Goal: Task Accomplishment & Management: Use online tool/utility

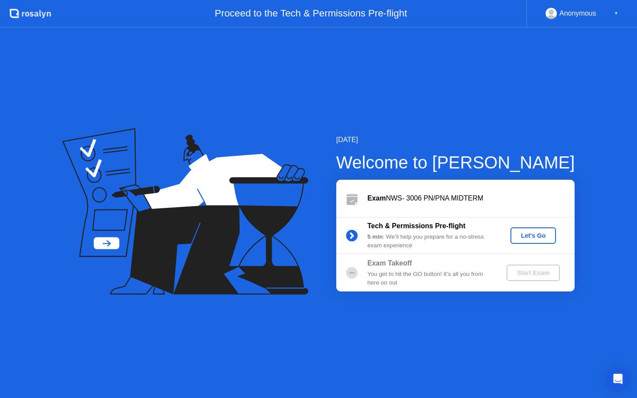
click at [524, 241] on button "Let's Go" at bounding box center [532, 235] width 45 height 16
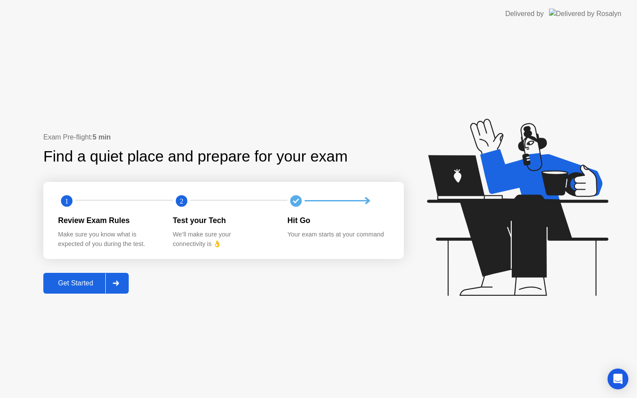
click at [115, 287] on div at bounding box center [115, 283] width 21 height 20
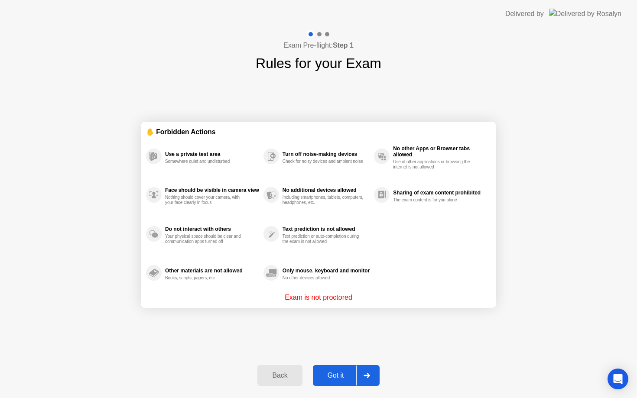
click at [371, 374] on div at bounding box center [366, 376] width 21 height 20
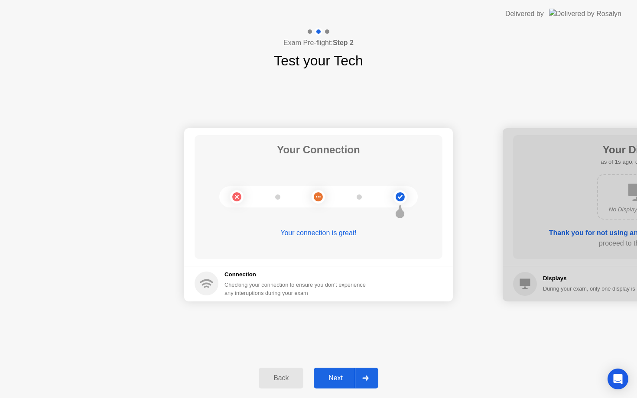
click at [371, 374] on div at bounding box center [365, 378] width 21 height 20
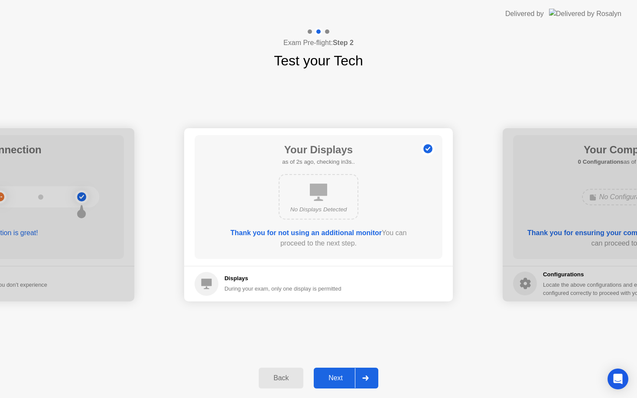
click at [371, 374] on div at bounding box center [365, 378] width 21 height 20
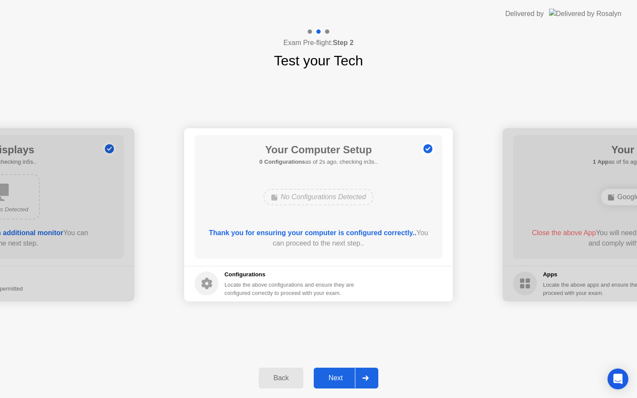
click at [371, 374] on div at bounding box center [365, 378] width 21 height 20
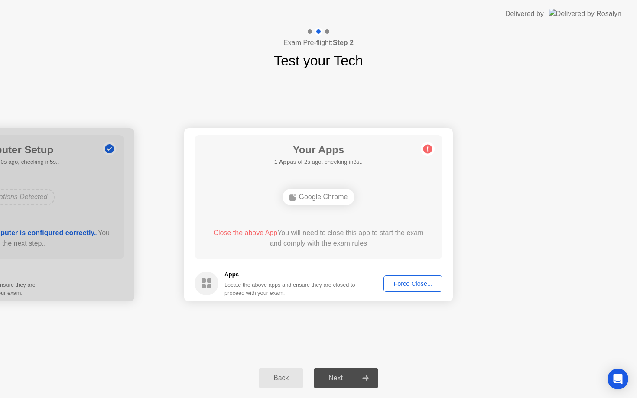
click at [409, 287] on div "Force Close..." at bounding box center [412, 283] width 53 height 7
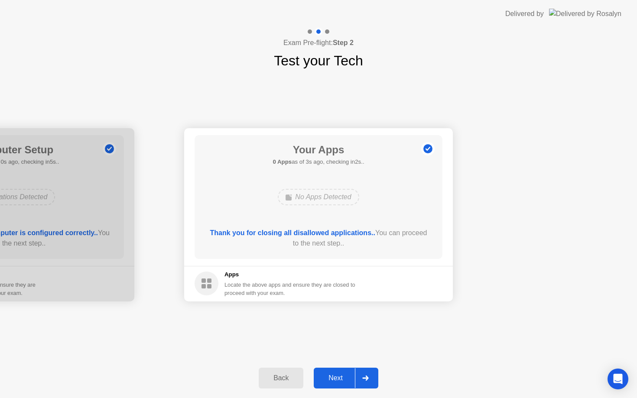
click at [363, 378] on icon at bounding box center [365, 378] width 6 height 5
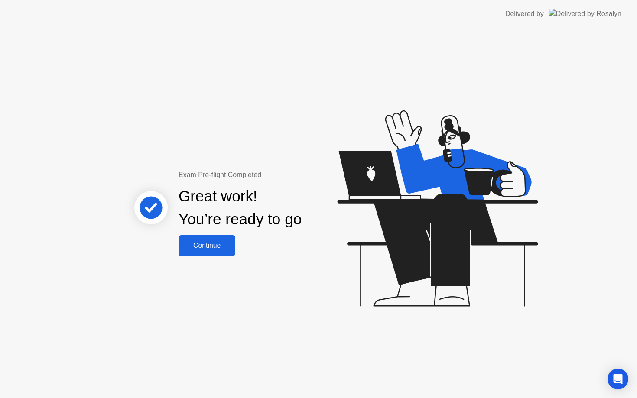
click at [211, 248] on div "Continue" at bounding box center [207, 246] width 52 height 8
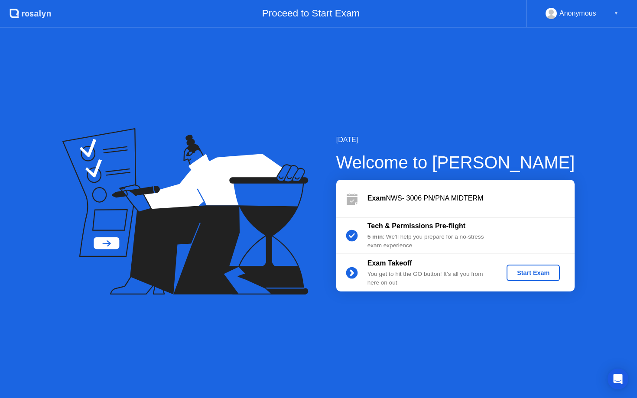
click at [540, 280] on button "Start Exam" at bounding box center [532, 273] width 53 height 16
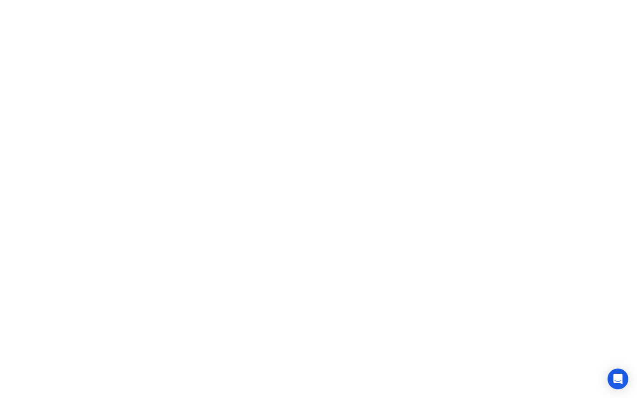
click iframe
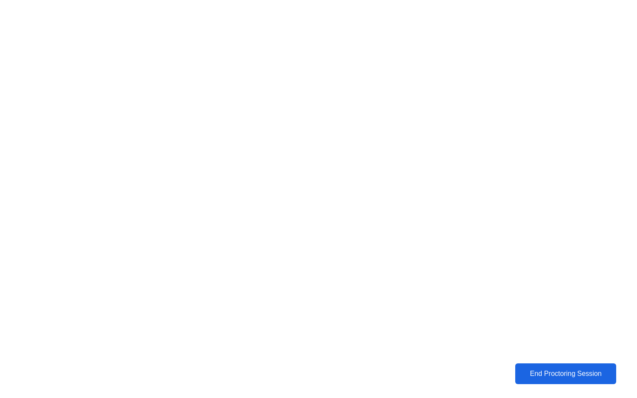
click at [529, 370] on div "End Proctoring Session" at bounding box center [565, 374] width 96 height 8
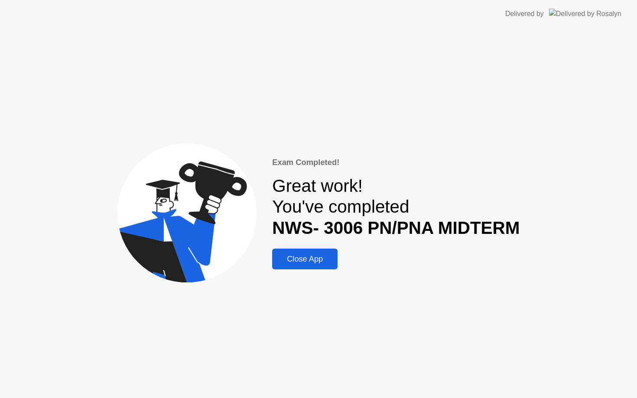
click at [321, 262] on div "Close App" at bounding box center [305, 259] width 60 height 9
